Goal: Task Accomplishment & Management: Manage account settings

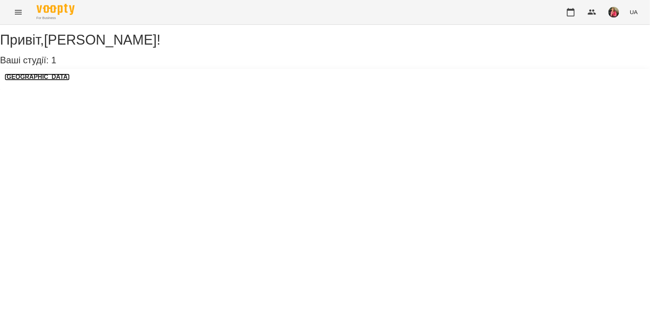
click at [29, 80] on h3 "[GEOGRAPHIC_DATA]" at bounding box center [37, 77] width 65 height 7
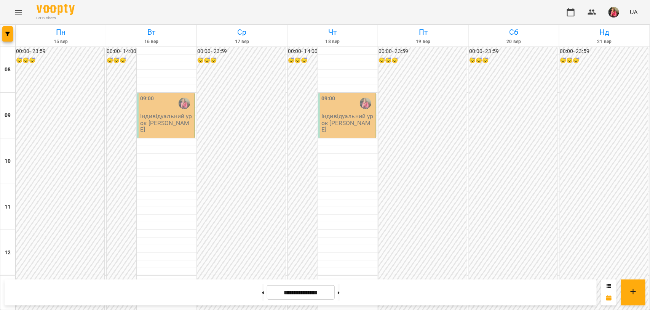
click at [166, 114] on p "Індивідуальний урок [PERSON_NAME]" at bounding box center [166, 123] width 53 height 20
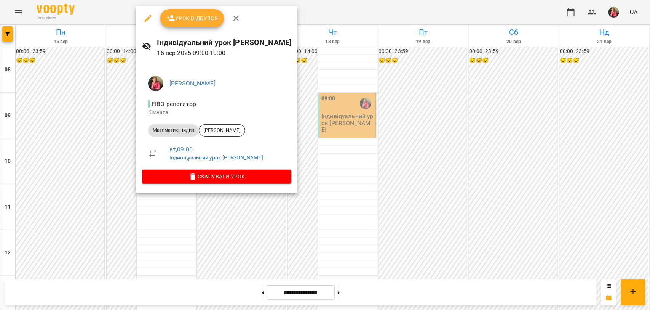
click at [194, 18] on span "Урок відбувся" at bounding box center [192, 18] width 52 height 9
